Goal: Complete application form

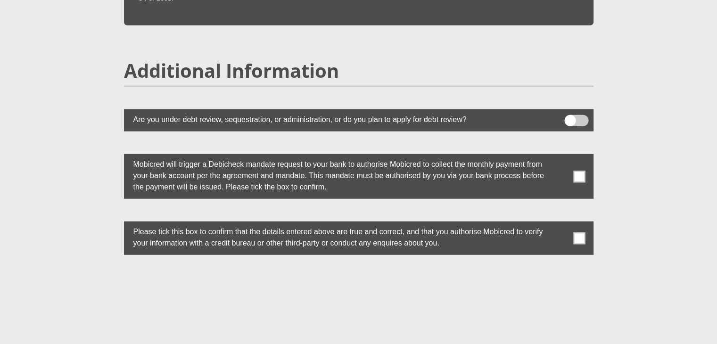
scroll to position [2538, 0]
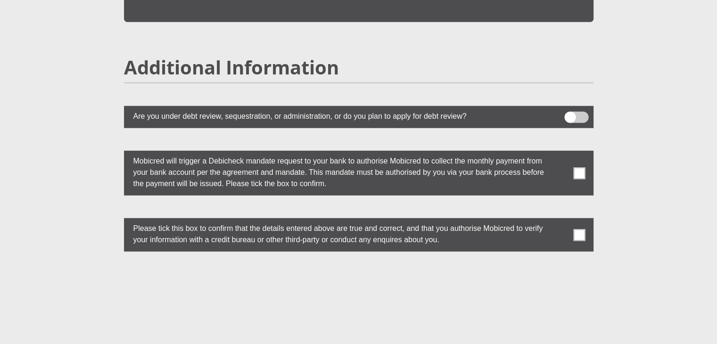
drag, startPoint x: 569, startPoint y: 93, endPoint x: 590, endPoint y: 104, distance: 23.6
click at [590, 106] on label at bounding box center [359, 117] width 470 height 22
click at [582, 112] on span at bounding box center [576, 117] width 24 height 11
click at [570, 114] on input "checkbox" at bounding box center [570, 114] width 0 height 0
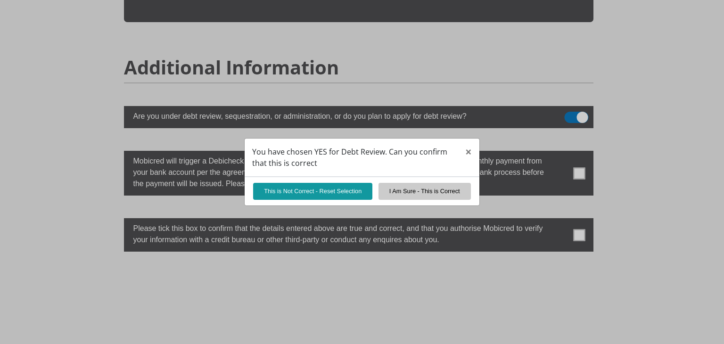
click at [568, 93] on div "You have chosen YES for Debt Review. Can you confirm that this is correct × Thi…" at bounding box center [362, 172] width 724 height 344
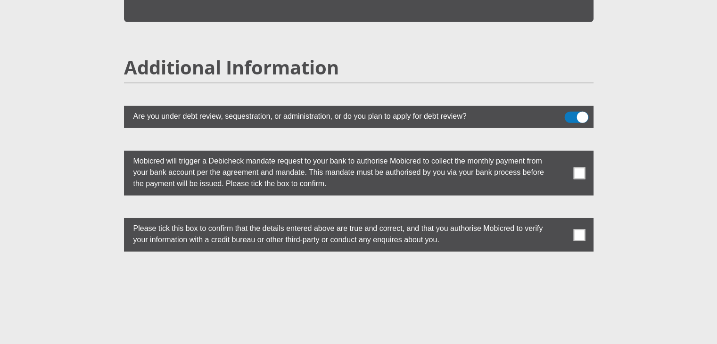
click at [568, 112] on span at bounding box center [576, 117] width 24 height 11
click at [570, 114] on input "checkbox" at bounding box center [570, 114] width 0 height 0
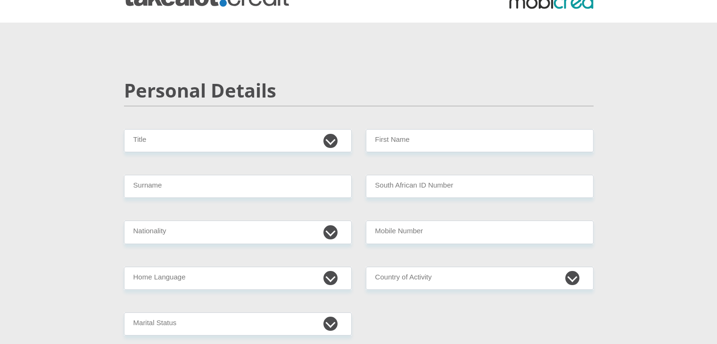
scroll to position [0, 0]
